Goal: Find contact information: Find contact information

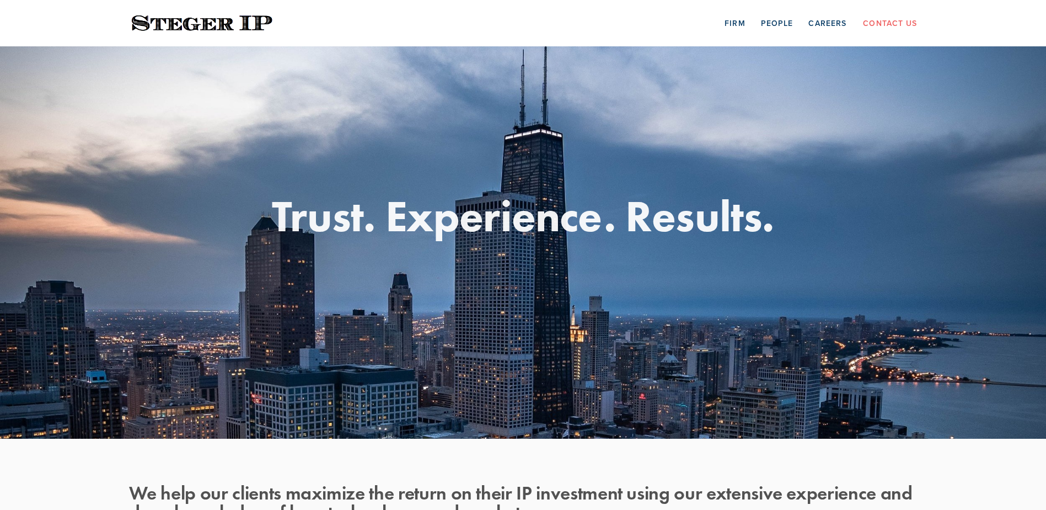
click at [875, 32] on div "Firm People Careers Contact Us" at bounding box center [523, 23] width 827 height 46
click at [875, 26] on link "Contact Us" at bounding box center [890, 22] width 54 height 17
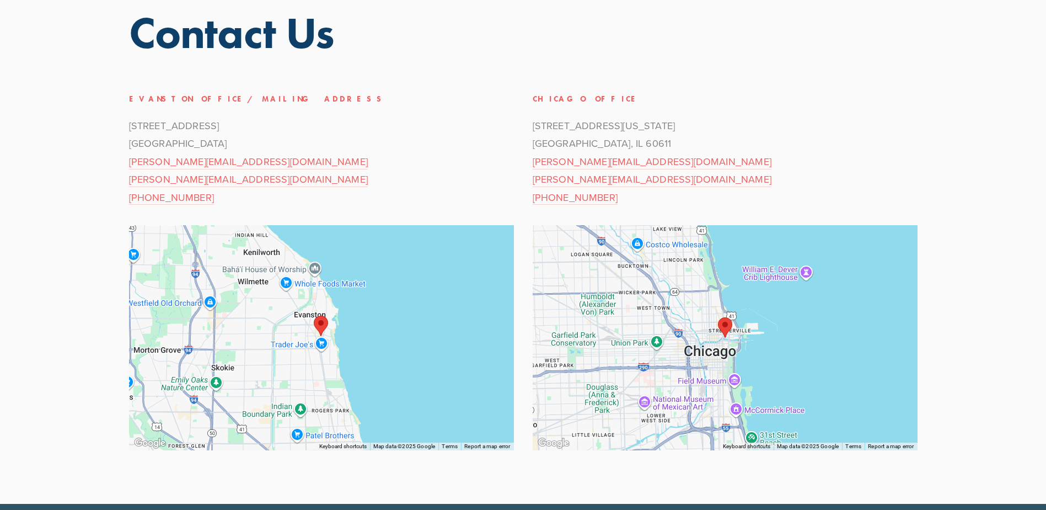
scroll to position [42, 0]
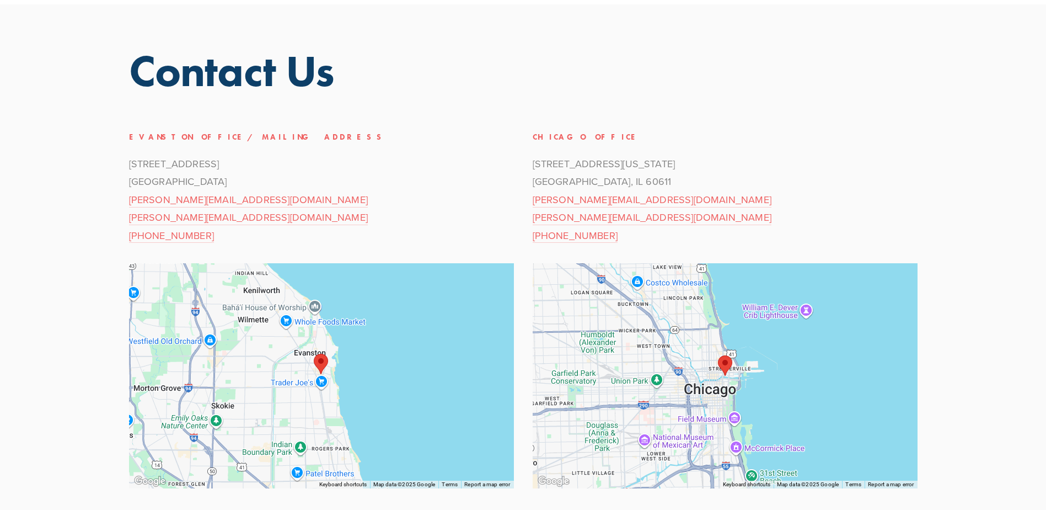
click at [181, 76] on h1 "Contact Us" at bounding box center [523, 71] width 789 height 44
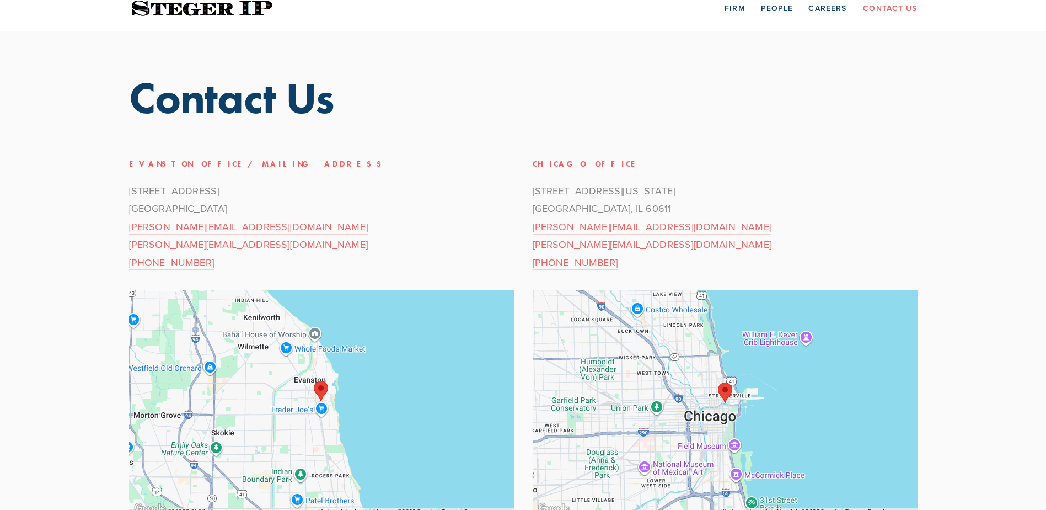
scroll to position [0, 0]
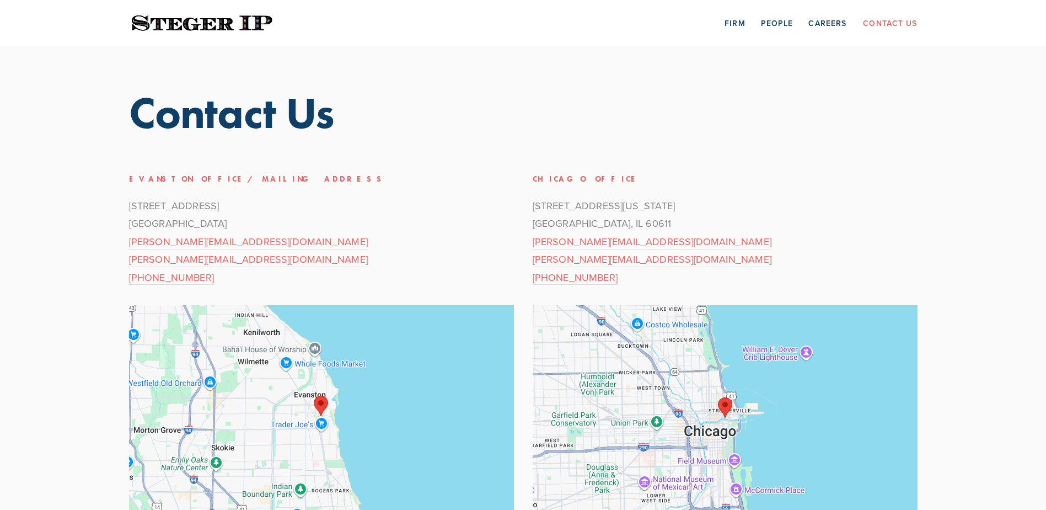
click at [173, 18] on img at bounding box center [202, 24] width 146 height 22
